Goal: Check status: Check status

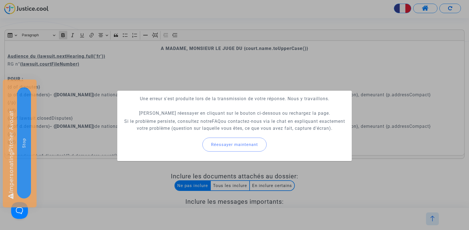
scroll to position [69, 0]
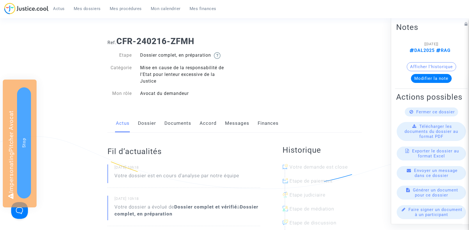
click at [149, 118] on link "Dossier" at bounding box center [147, 123] width 18 height 18
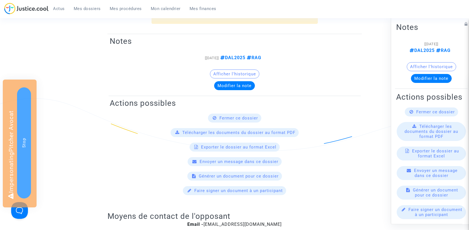
scroll to position [258, 0]
